Goal: Task Accomplishment & Management: Complete application form

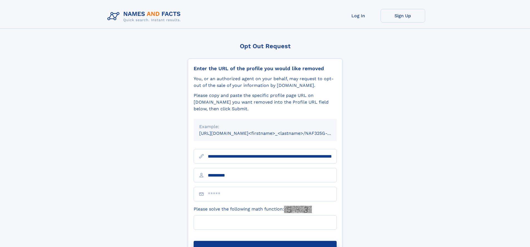
type input "**********"
type input "***"
click at [265, 240] on button "Submit Opt Out Request" at bounding box center [264, 249] width 143 height 18
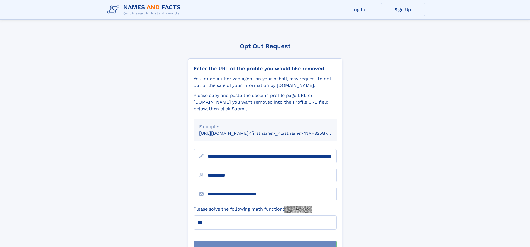
scroll to position [18, 0]
